Goal: Task Accomplishment & Management: Complete application form

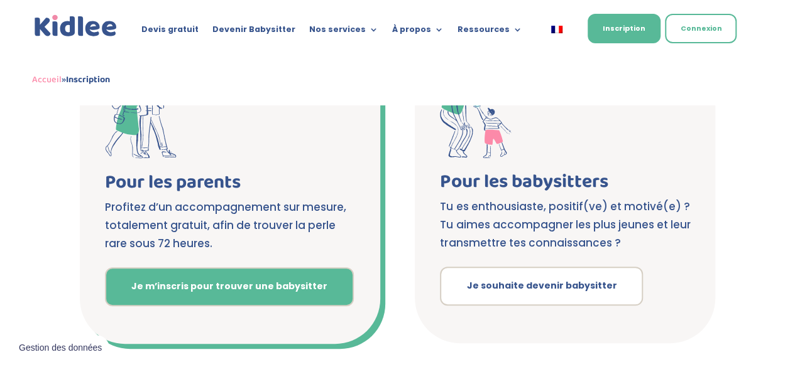
scroll to position [354, 0]
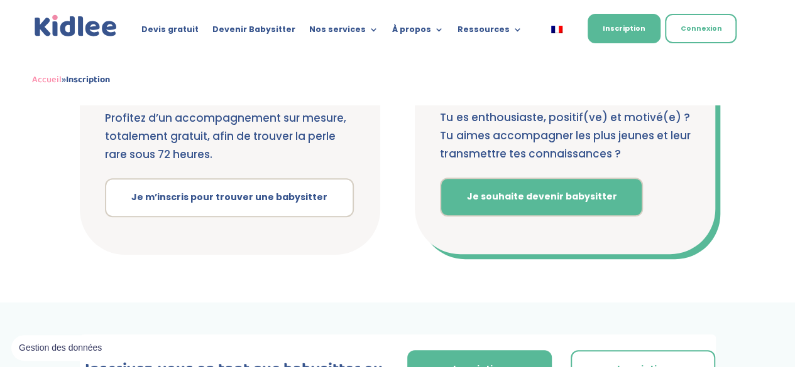
click at [487, 199] on link "Je souhaite devenir babysitter" at bounding box center [541, 197] width 203 height 39
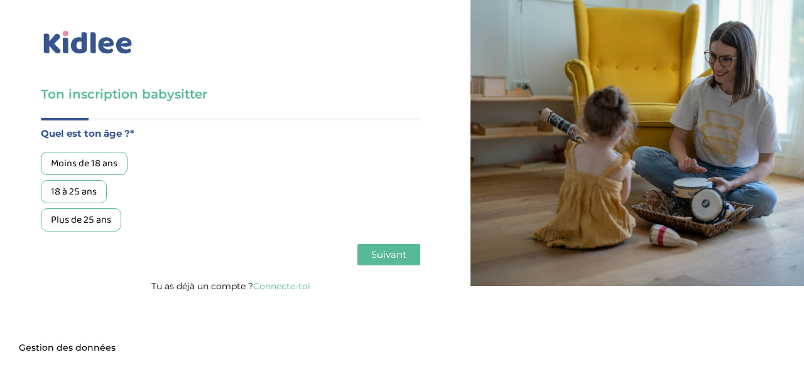
click at [64, 191] on div "18 à 25 ans" at bounding box center [74, 191] width 66 height 23
click at [372, 261] on span "Suivant" at bounding box center [388, 255] width 35 height 12
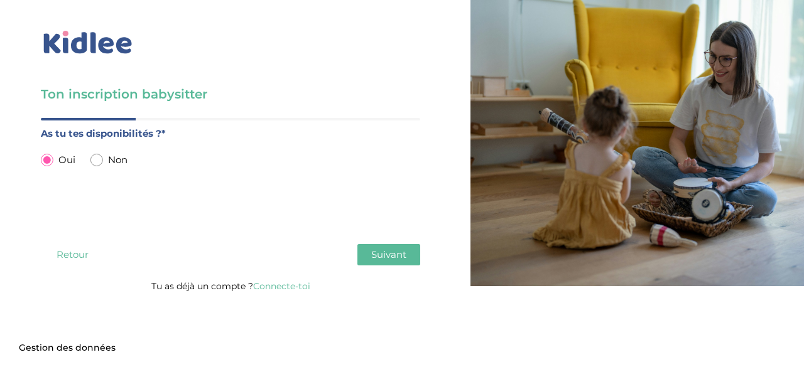
click at [398, 259] on span "Suivant" at bounding box center [388, 255] width 35 height 12
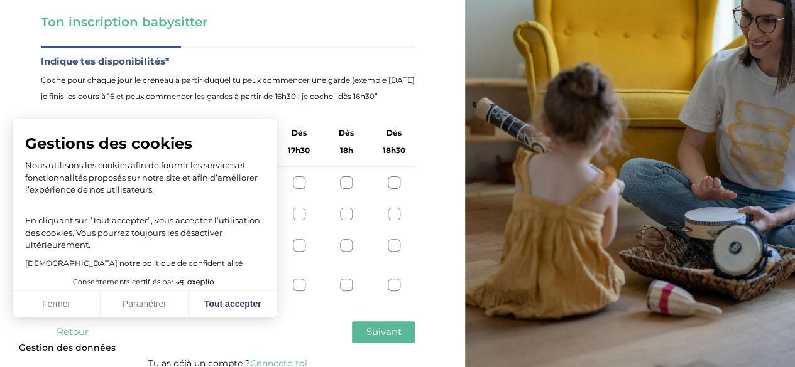
scroll to position [83, 0]
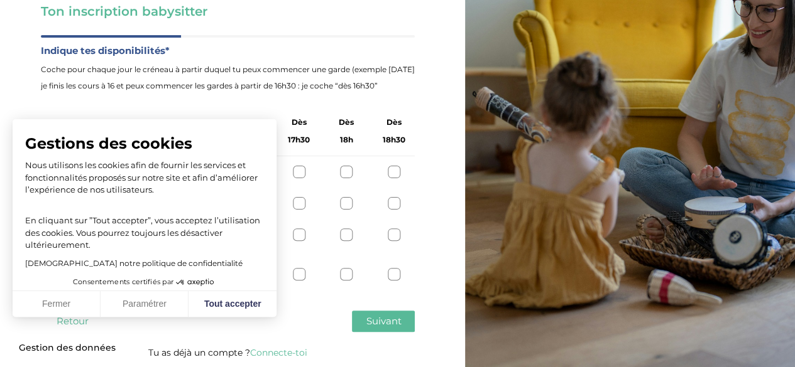
click at [109, 278] on div at bounding box center [109, 274] width 13 height 13
click at [202, 239] on div at bounding box center [204, 235] width 13 height 13
click at [377, 320] on span "Suivant" at bounding box center [383, 321] width 35 height 12
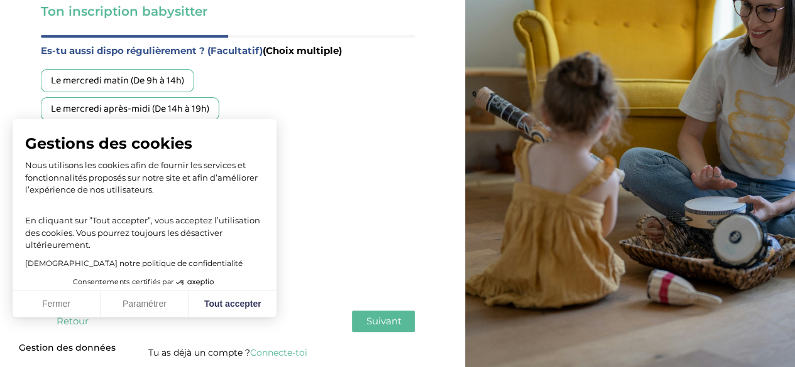
click at [145, 109] on div "Le mercredi après-midi (De 14h à 19h)" at bounding box center [130, 108] width 178 height 23
click at [168, 141] on div "Le week-end (samedi ou dimanche)" at bounding box center [126, 137] width 170 height 23
click at [375, 317] on span "Suivant" at bounding box center [383, 321] width 35 height 12
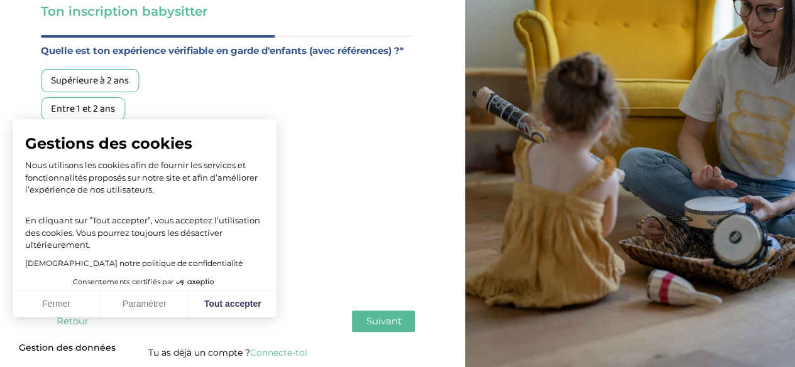
click at [94, 107] on div "Entre 1 et 2 ans" at bounding box center [83, 108] width 84 height 23
click at [393, 317] on span "Suivant" at bounding box center [383, 321] width 35 height 12
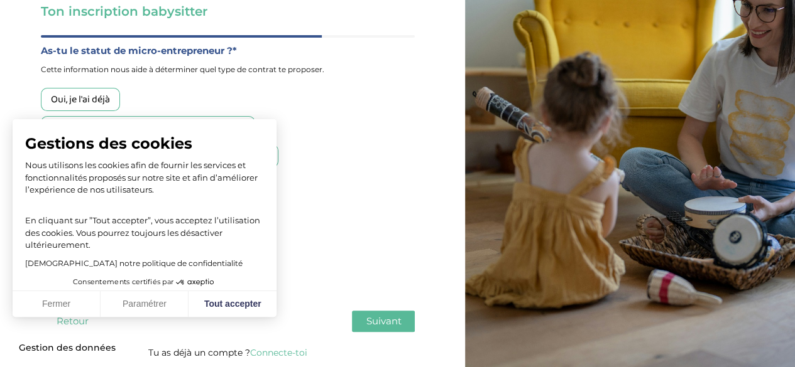
click at [141, 130] on div "Non, je ne l'ai pas ET je souhaite en savoir plus" at bounding box center [148, 127] width 214 height 23
click at [168, 152] on div "Non, je ne l'ai pas encore MAIS je souhaite l'acquérir" at bounding box center [159, 155] width 237 height 23
click at [375, 317] on span "Suivant" at bounding box center [383, 321] width 35 height 12
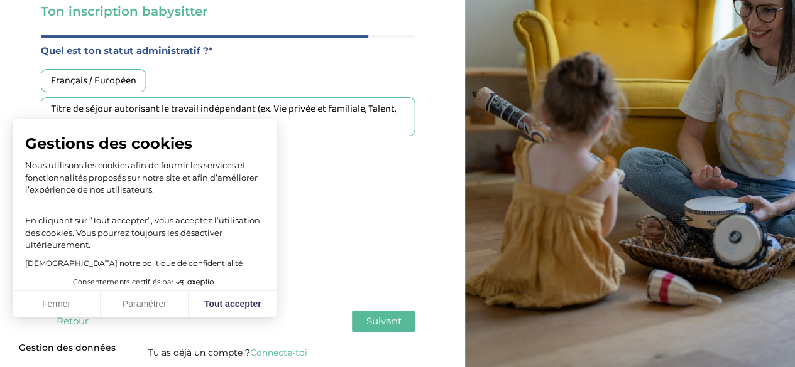
click at [94, 77] on div "Français / Européen" at bounding box center [94, 80] width 106 height 23
click at [366, 315] on span "Suivant" at bounding box center [383, 321] width 35 height 12
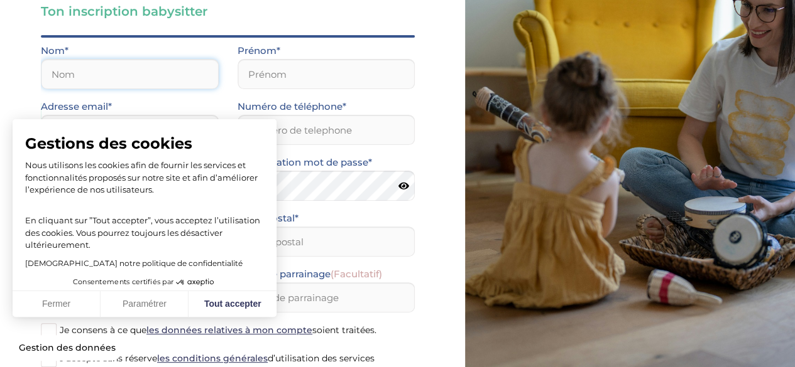
click at [153, 77] on input "text" at bounding box center [130, 74] width 178 height 30
type input "Sacko"
type input "Kayden"
type input "[EMAIL_ADDRESS][DOMAIN_NAME]"
type input "0603057076"
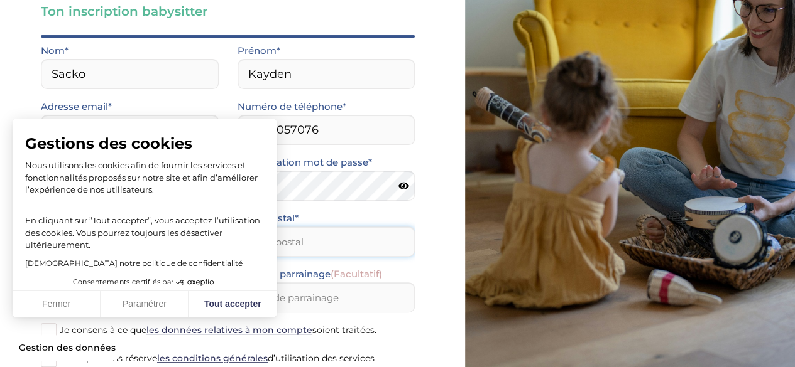
type input "92260"
drag, startPoint x: 113, startPoint y: 134, endPoint x: 67, endPoint y: 133, distance: 46.5
click at [67, 133] on input "[EMAIL_ADDRESS][DOMAIN_NAME]" at bounding box center [130, 130] width 178 height 30
type input "[EMAIL_ADDRESS][DOMAIN_NAME]"
click at [111, 241] on select "Choisir un département [GEOGRAPHIC_DATA] (75) [GEOGRAPHIC_DATA] (92) [GEOGRAPHI…" at bounding box center [130, 242] width 178 height 30
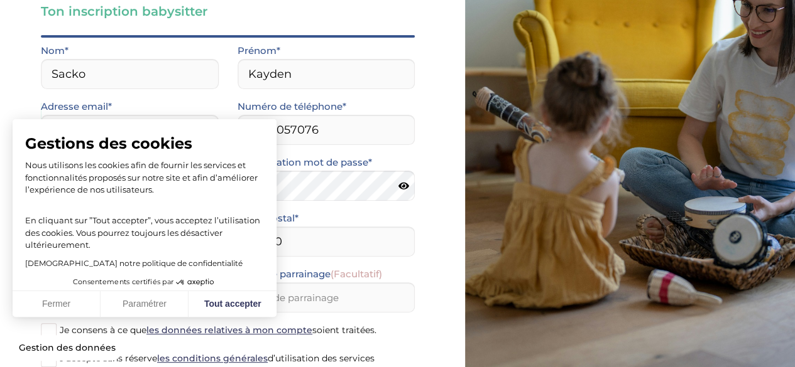
select select "92"
click at [41, 227] on select "Choisir un département [GEOGRAPHIC_DATA] (75) [GEOGRAPHIC_DATA] (92) [GEOGRAPHI…" at bounding box center [130, 242] width 178 height 30
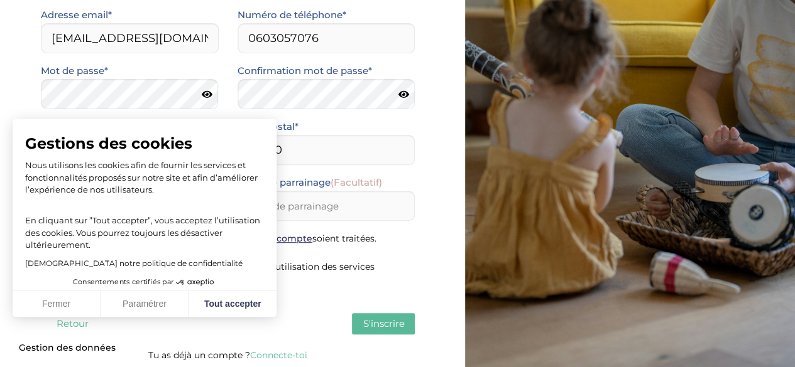
scroll to position [176, 0]
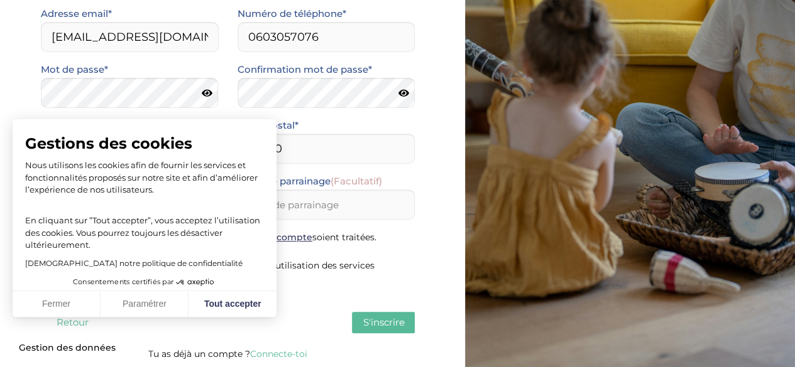
click at [93, 210] on select "Selectionne Mr [PERSON_NAME]" at bounding box center [130, 205] width 178 height 30
select select "1"
click at [41, 190] on select "Selectionne Mr [PERSON_NAME]" at bounding box center [130, 205] width 178 height 30
click at [65, 238] on span "Je consens à ce que les données relatives à mon compte soient traitées." at bounding box center [218, 237] width 317 height 11
click at [0, 0] on input "Je consens à ce que les données relatives à mon compte soient traitées." at bounding box center [0, 0] width 0 height 0
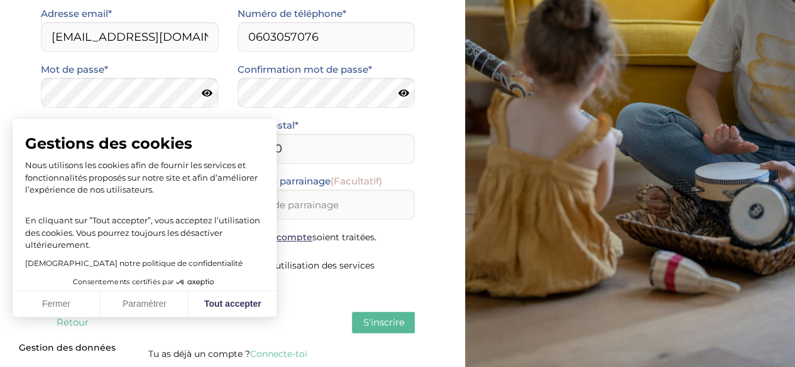
click at [54, 273] on span at bounding box center [49, 267] width 16 height 16
click at [0, 0] on input "J’accepte sans réserve les conditions générales d’utilisation des services KIDL…" at bounding box center [0, 0] width 0 height 0
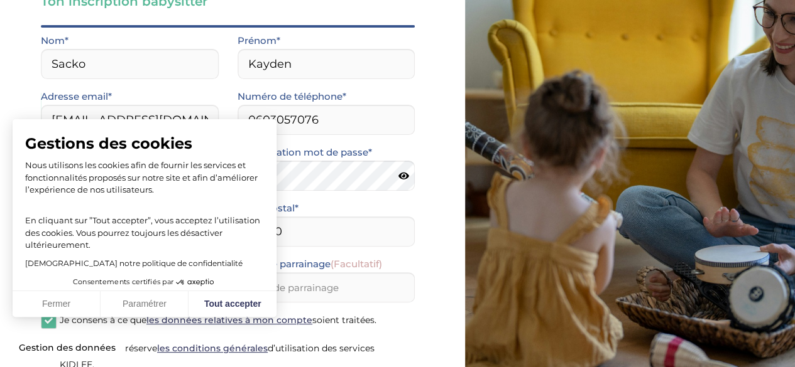
scroll to position [90, 0]
